Goal: Task Accomplishment & Management: Manage account settings

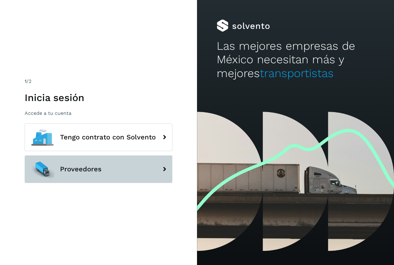
click at [96, 168] on span "Proveedores" at bounding box center [81, 169] width 42 height 7
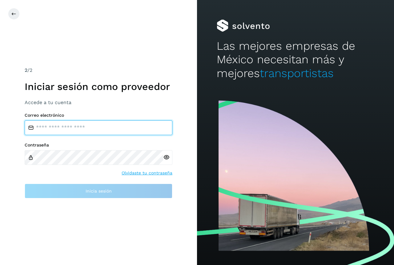
type input "**********"
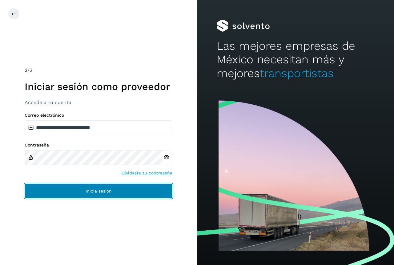
click at [93, 191] on span "Inicia sesión" at bounding box center [98, 191] width 26 height 4
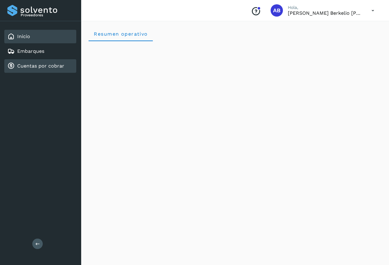
click at [51, 66] on link "Cuentas por cobrar" at bounding box center [40, 66] width 47 height 6
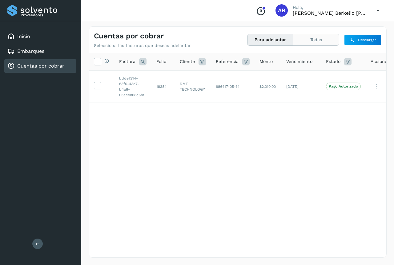
click at [309, 38] on button "Todas" at bounding box center [316, 39] width 46 height 11
click at [99, 86] on icon at bounding box center [97, 85] width 6 height 6
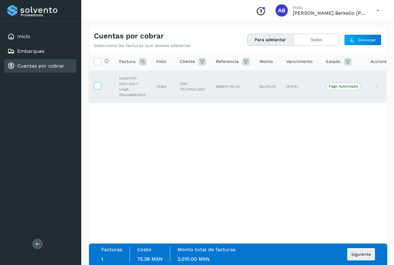
click at [96, 85] on icon at bounding box center [97, 85] width 6 height 6
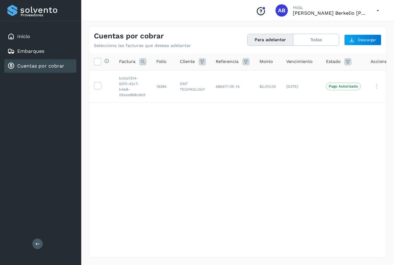
click at [39, 247] on button at bounding box center [37, 244] width 10 height 10
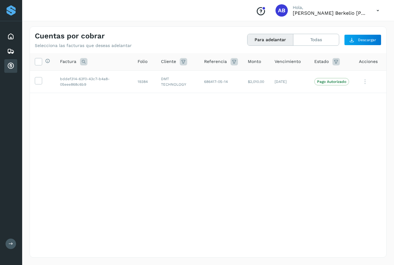
click at [9, 244] on icon at bounding box center [11, 244] width 5 height 5
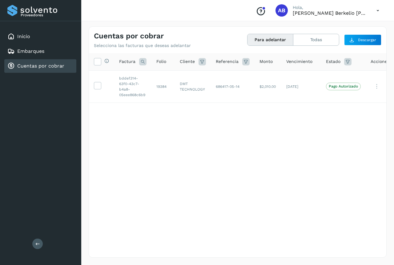
click at [380, 10] on icon at bounding box center [377, 10] width 13 height 13
click at [351, 27] on div "Cerrar sesión" at bounding box center [346, 28] width 73 height 12
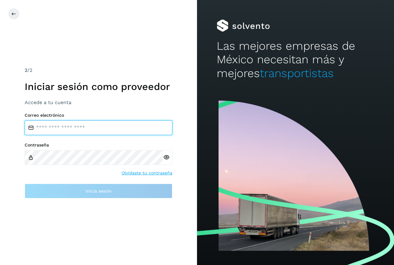
type input "**********"
